Goal: Task Accomplishment & Management: Manage account settings

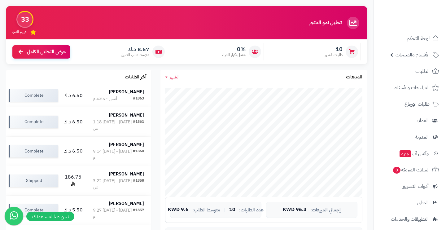
scroll to position [29, 0]
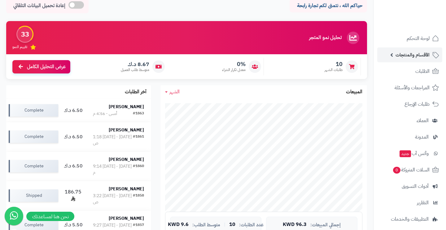
click at [405, 58] on span "الأقسام والمنتجات" at bounding box center [413, 55] width 34 height 9
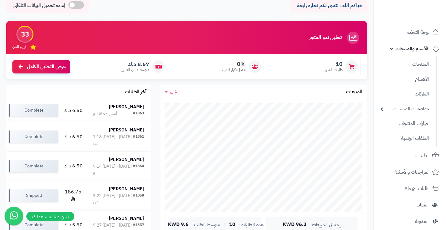
scroll to position [7, 0]
click at [401, 110] on link "مواصفات المنتجات" at bounding box center [405, 107] width 55 height 13
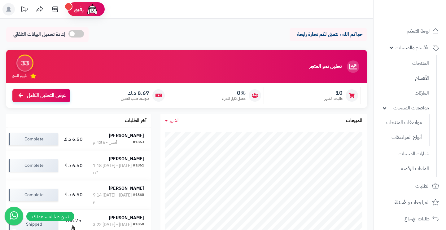
scroll to position [0, 0]
click at [77, 9] on span "رفيق" at bounding box center [79, 9] width 10 height 7
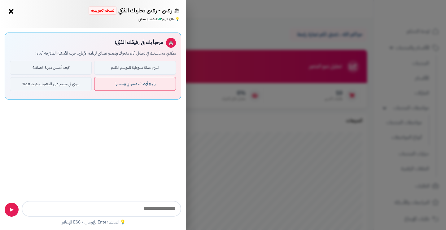
click at [120, 85] on button "راجع أوصاف منتجاتي وحسنها" at bounding box center [135, 84] width 82 height 14
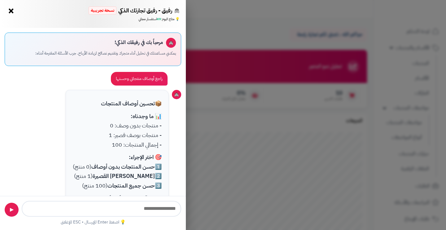
click at [13, 12] on button "×" at bounding box center [11, 11] width 10 height 10
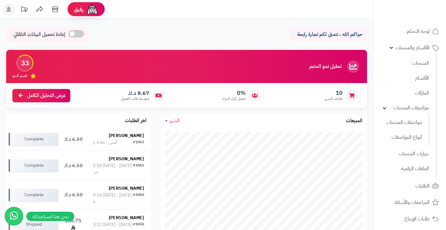
click at [26, 11] on icon at bounding box center [24, 9] width 12 height 12
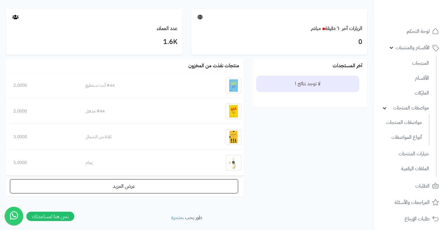
scroll to position [322, 0]
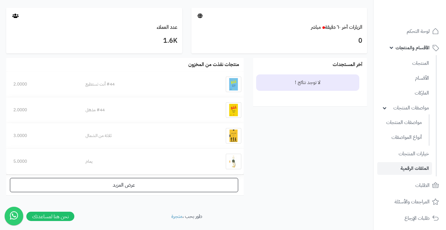
click at [413, 163] on link "الملفات الرقمية" at bounding box center [405, 168] width 55 height 13
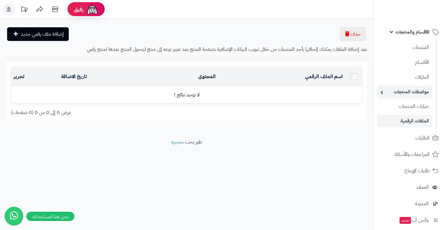
scroll to position [30, 0]
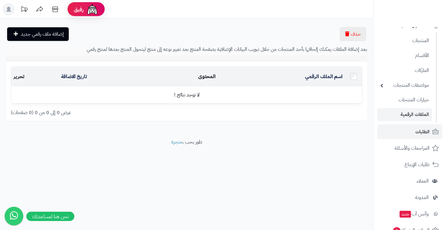
click at [431, 127] on link "الطلبات" at bounding box center [410, 131] width 65 height 15
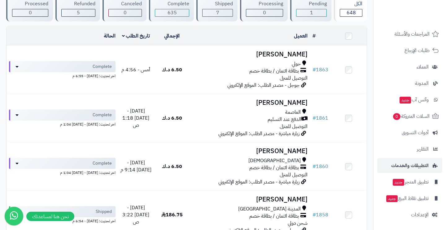
scroll to position [55, 0]
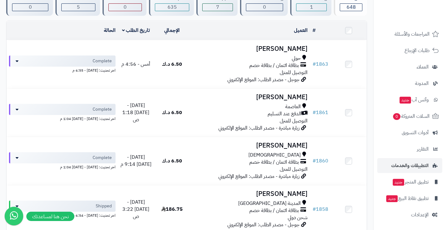
click at [408, 161] on span "التطبيقات والخدمات" at bounding box center [410, 165] width 38 height 9
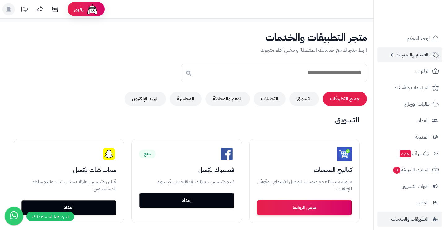
click at [410, 56] on span "الأقسام والمنتجات" at bounding box center [413, 55] width 34 height 9
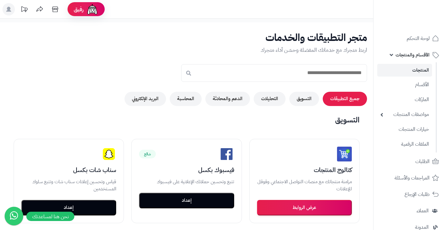
click at [400, 65] on link "المنتجات" at bounding box center [405, 70] width 55 height 13
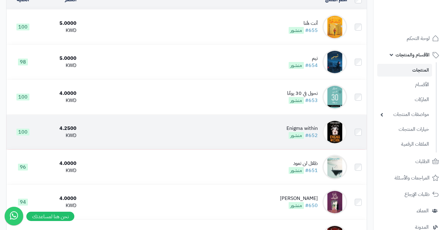
scroll to position [103, 0]
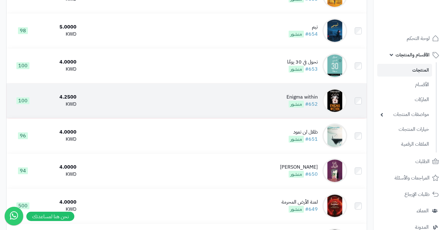
click at [356, 101] on td at bounding box center [358, 100] width 17 height 35
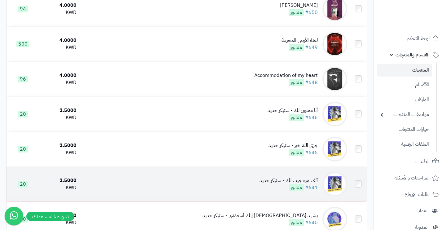
click at [358, 201] on td at bounding box center [358, 184] width 17 height 35
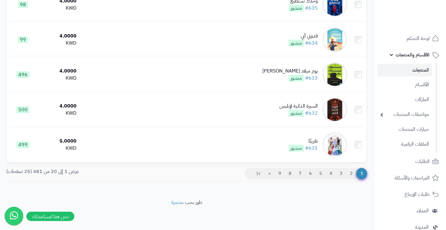
scroll to position [624, 0]
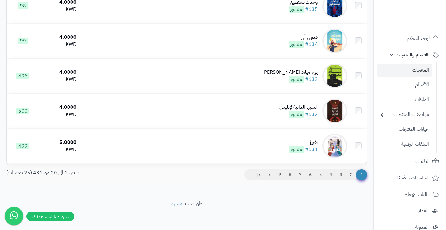
click at [349, 180] on link "2" at bounding box center [351, 174] width 11 height 11
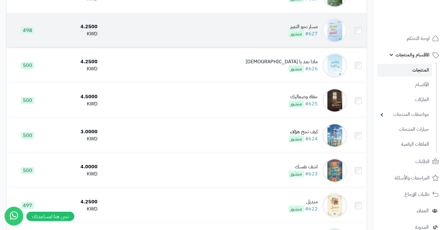
scroll to position [182, 0]
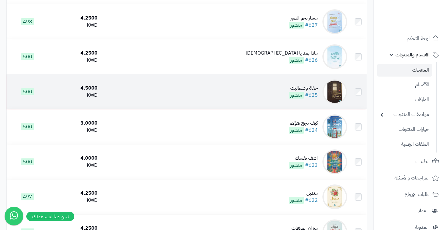
click at [211, 96] on td "حفاة وصعاليك #625 منشور" at bounding box center [225, 91] width 250 height 35
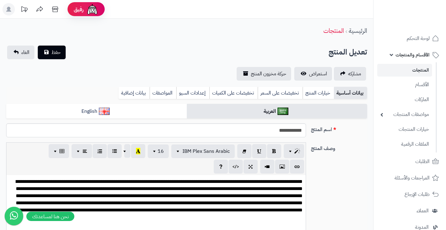
scroll to position [109, 0]
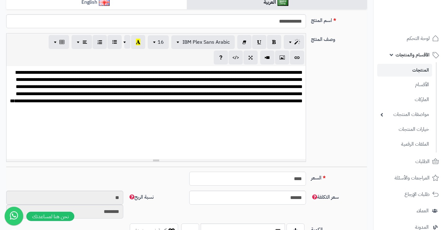
click at [288, 180] on input "****" at bounding box center [247, 179] width 117 height 14
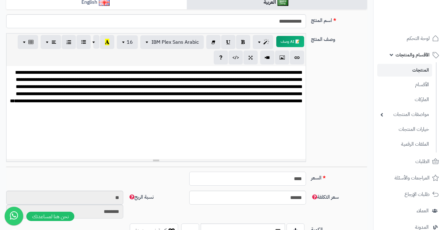
type input "*"
type input "********"
type input "*"
click at [346, 107] on div "**********" at bounding box center [187, 100] width 366 height 134
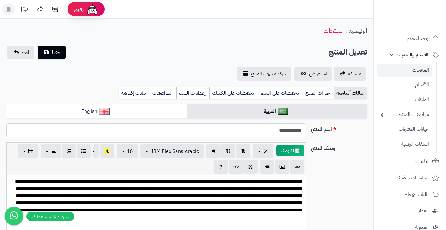
scroll to position [0, 0]
click at [57, 55] on span "حفظ" at bounding box center [55, 51] width 9 height 7
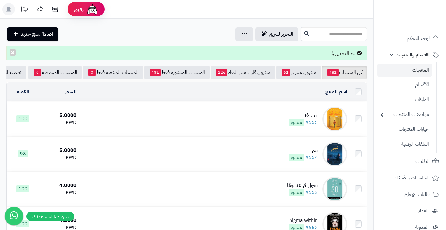
click at [58, 8] on icon at bounding box center [55, 10] width 6 height 6
